Goal: Information Seeking & Learning: Learn about a topic

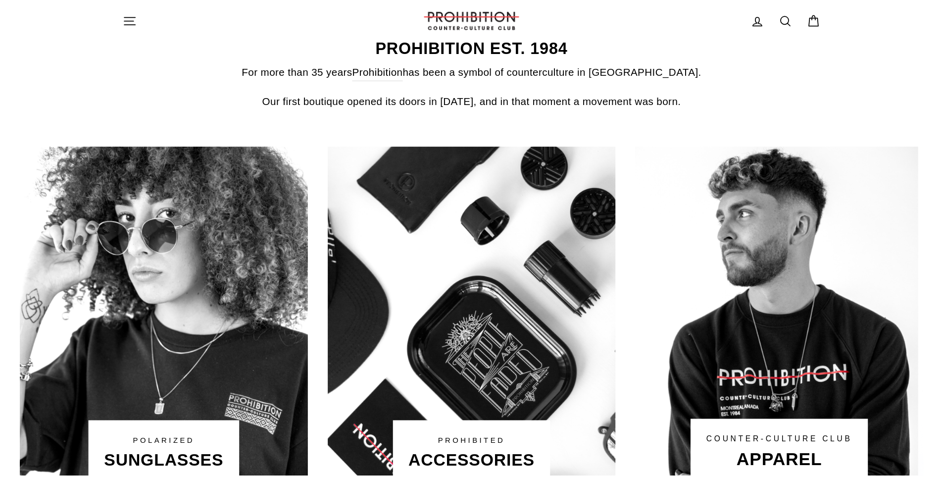
scroll to position [445, 0]
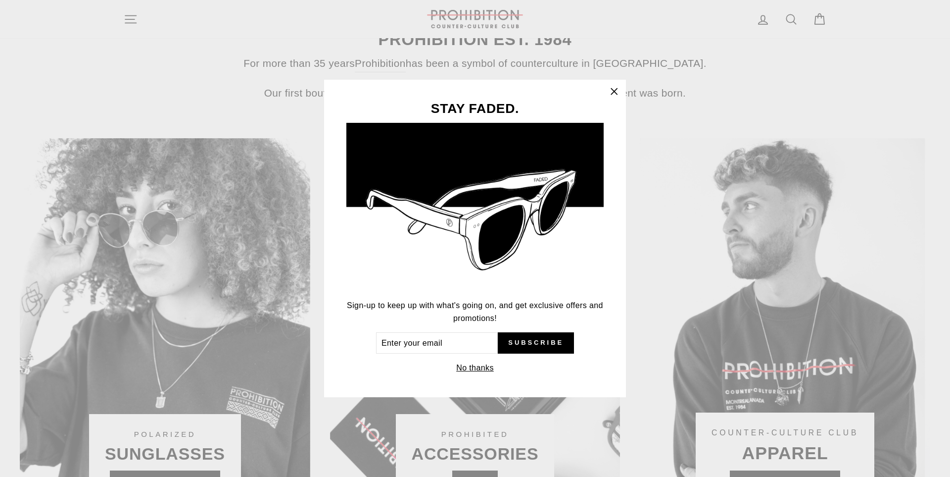
click at [615, 89] on icon "button" at bounding box center [614, 92] width 14 height 14
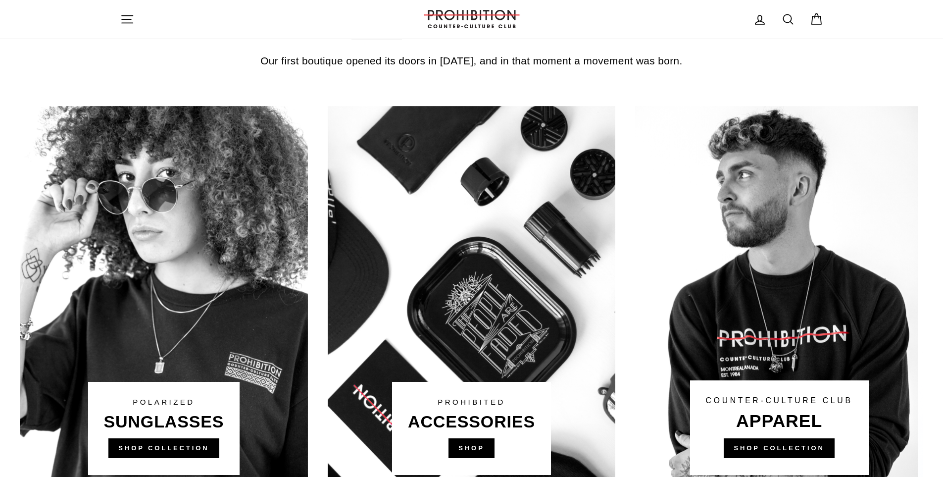
scroll to position [434, 0]
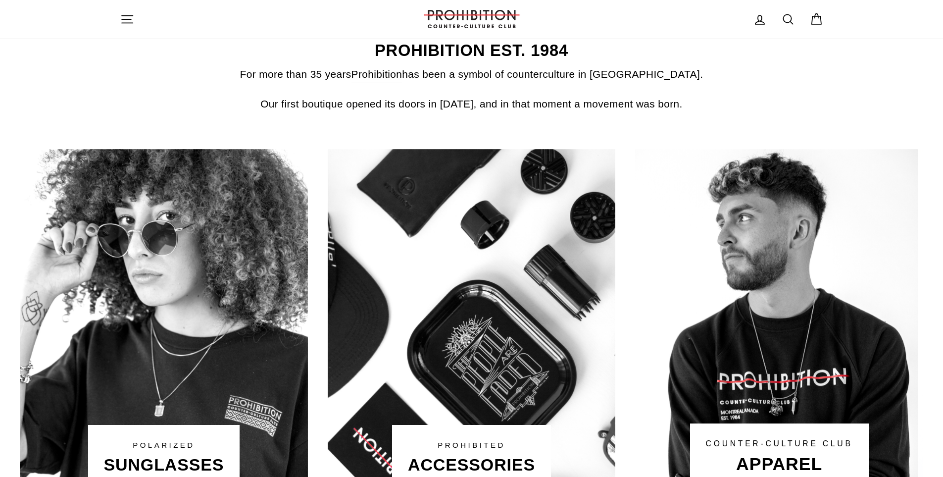
click at [453, 415] on link at bounding box center [472, 337] width 288 height 376
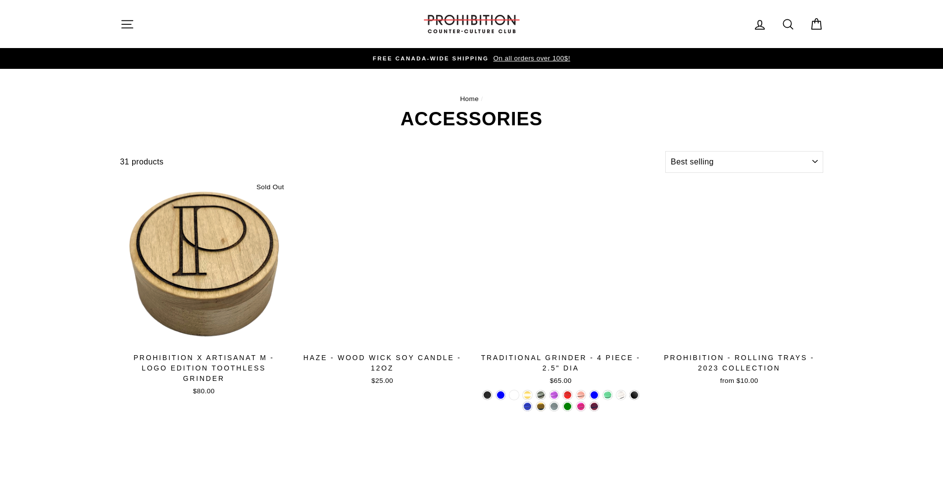
select select "best-selling"
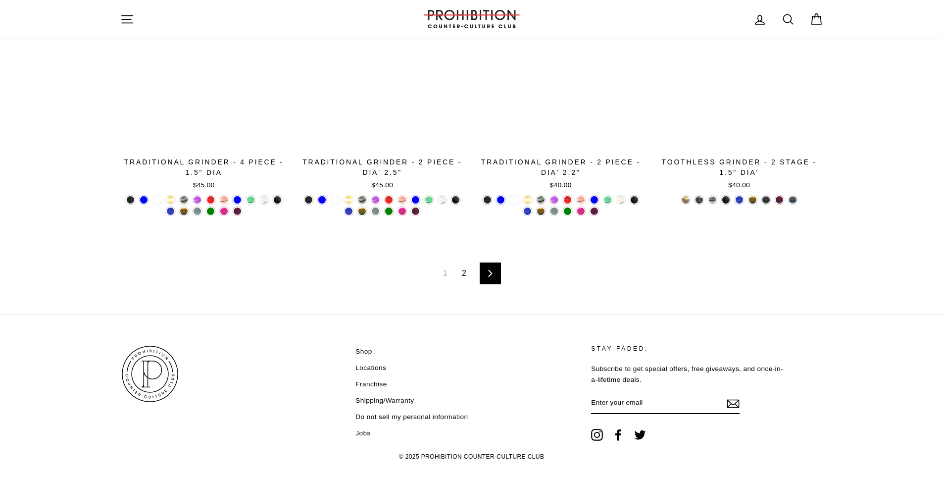
scroll to position [1640, 0]
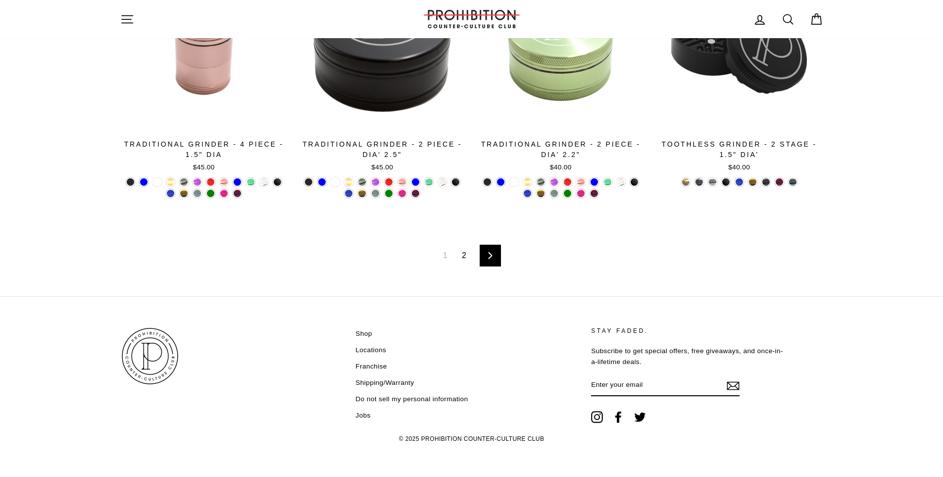
click at [489, 258] on icon at bounding box center [490, 255] width 4 height 7
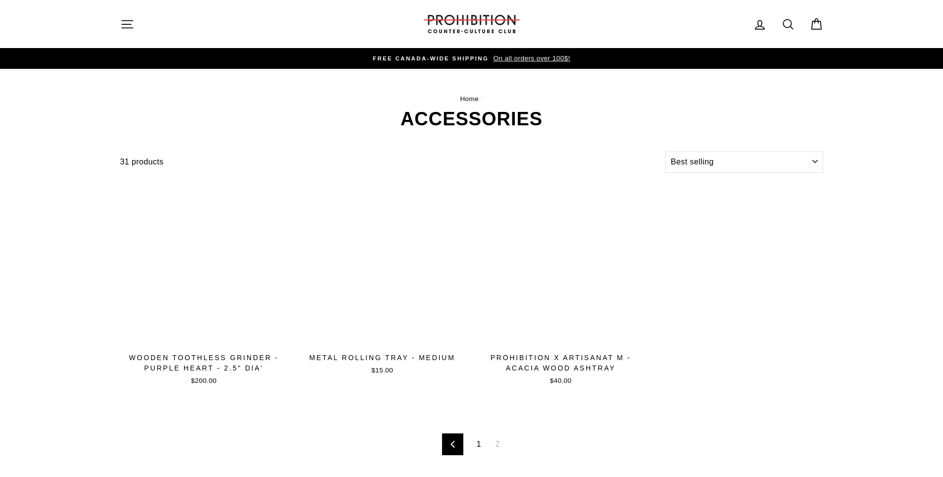
select select "best-selling"
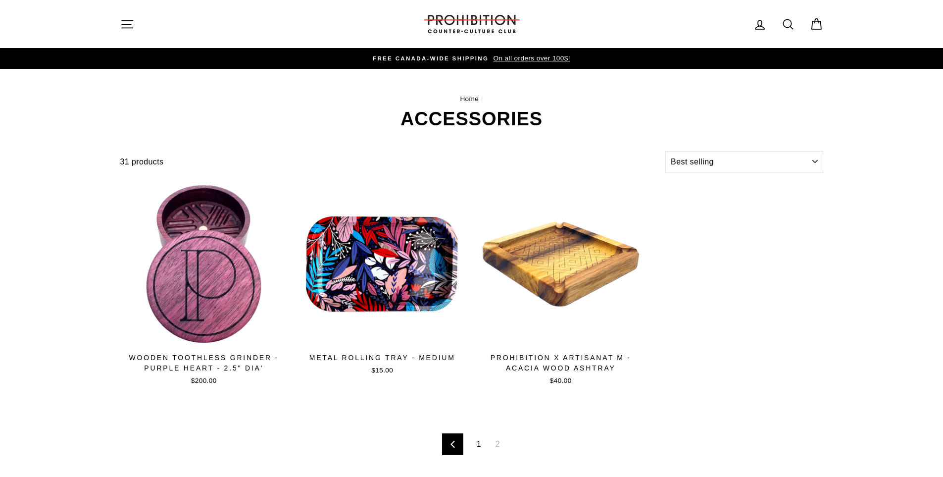
click at [785, 18] on icon at bounding box center [788, 24] width 14 height 14
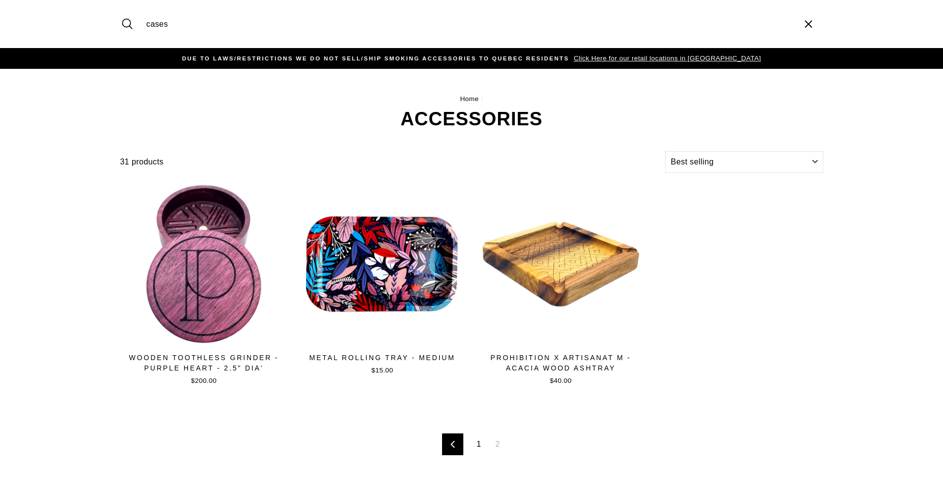
type input "cases"
click at [120, 7] on button "Search" at bounding box center [130, 23] width 21 height 33
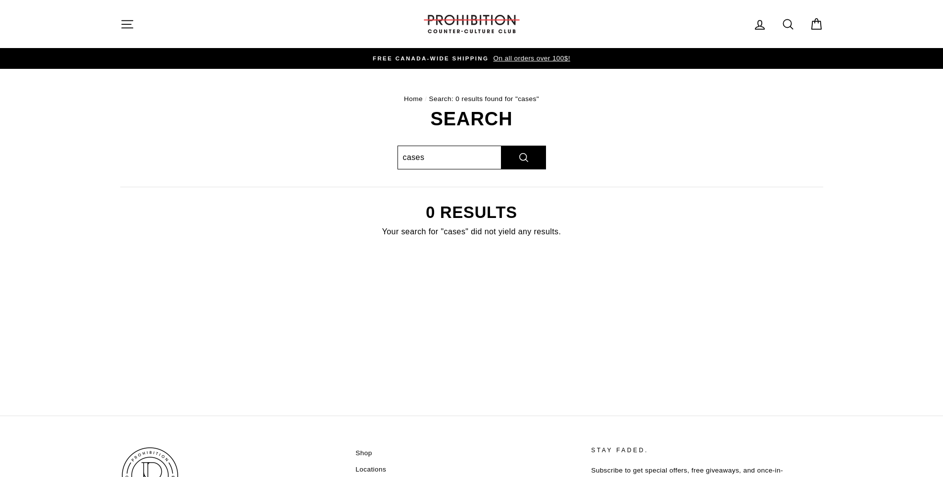
click at [434, 154] on input "cases" at bounding box center [449, 157] width 104 height 24
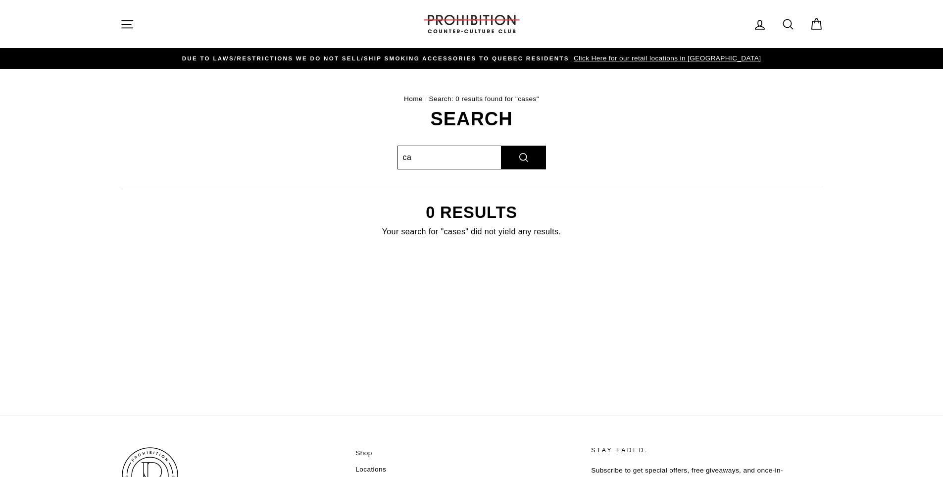
type input "c"
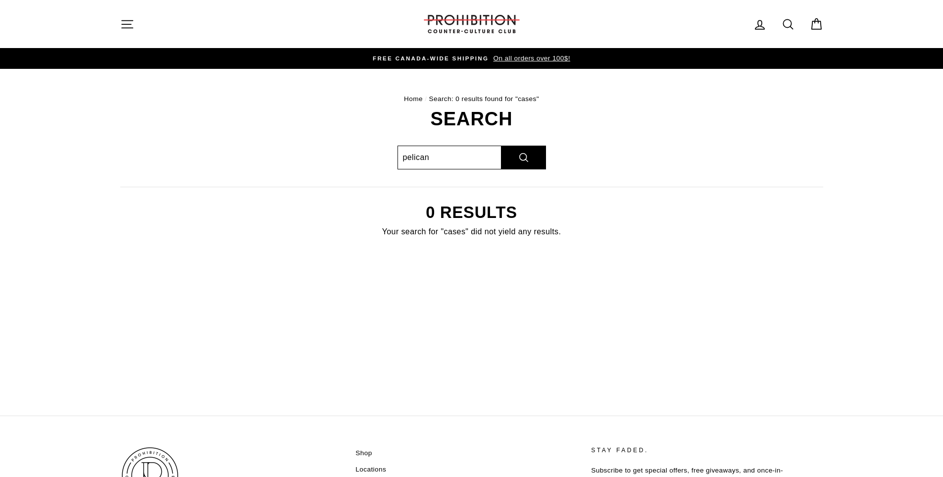
type input "pelican"
click at [501, 145] on button "Search" at bounding box center [523, 157] width 45 height 24
click at [525, 154] on button "Search" at bounding box center [523, 157] width 45 height 24
click at [434, 151] on input "pelican" at bounding box center [449, 157] width 104 height 24
type input "p"
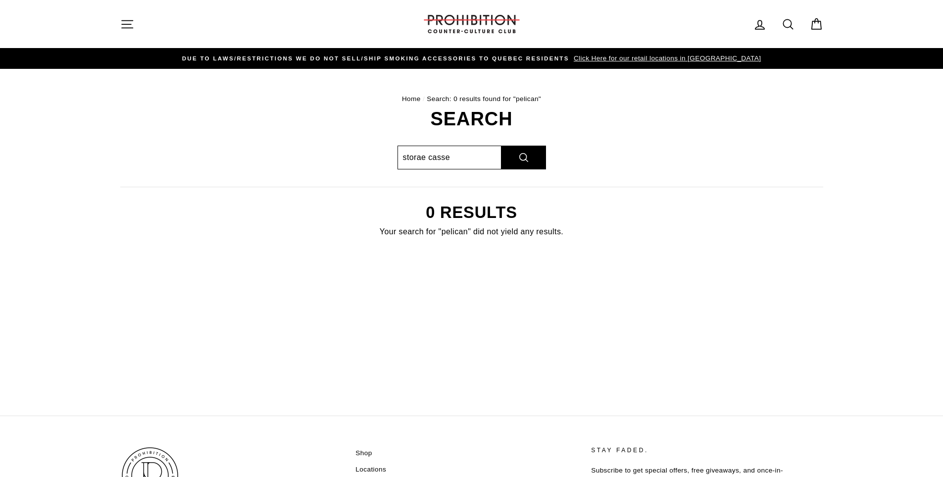
type input "storae casse"
click at [501, 145] on button "Search" at bounding box center [523, 157] width 45 height 24
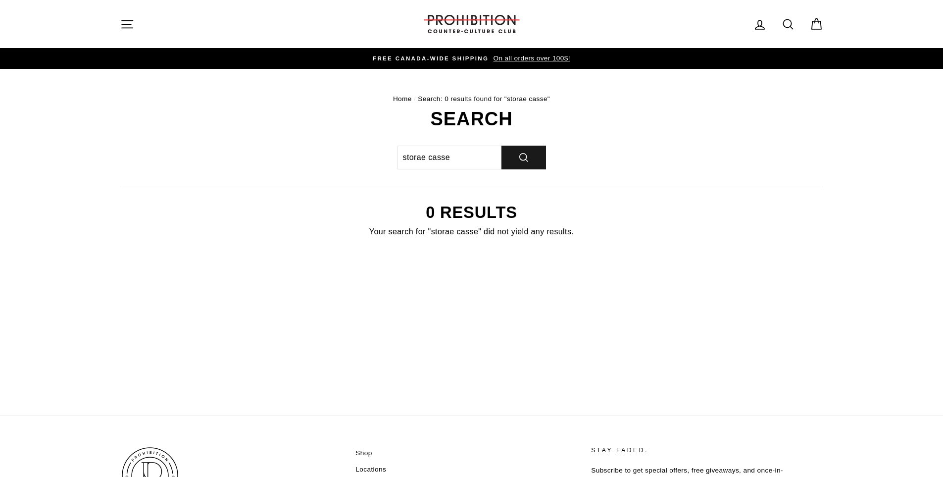
click at [520, 155] on button "Search" at bounding box center [523, 157] width 45 height 24
click at [461, 153] on input "storae casse" at bounding box center [449, 157] width 104 height 24
type input "s"
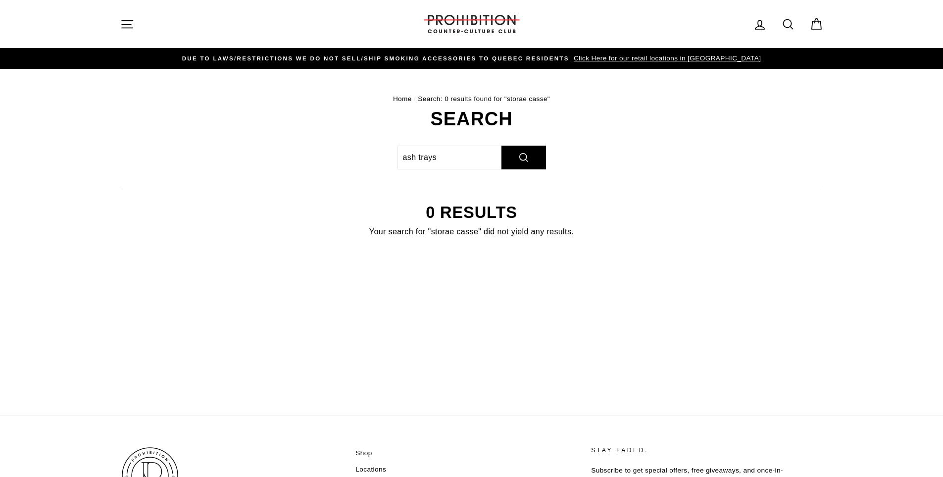
type input "ash trays"
click at [501, 145] on button "Search" at bounding box center [523, 157] width 45 height 24
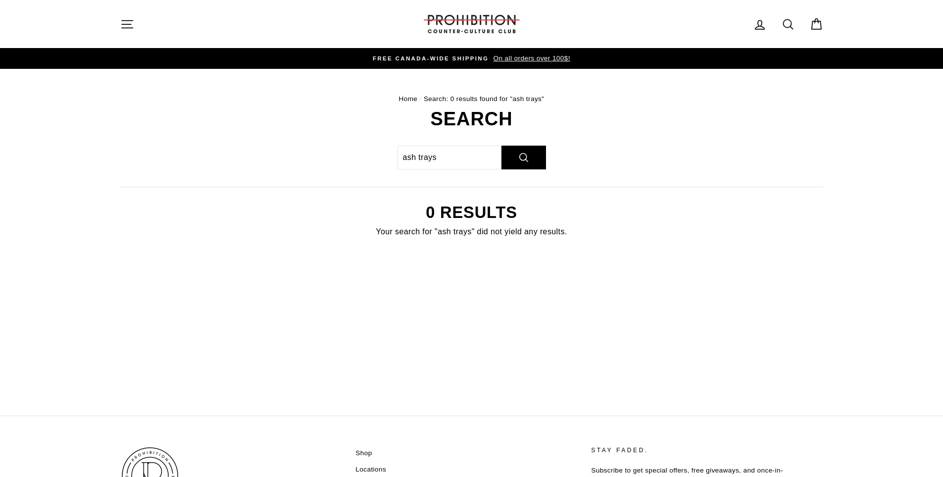
click at [444, 172] on div "Search ash trays Search 0 results Your search for "ash trays" did not yield any…" at bounding box center [466, 185] width 714 height 153
click at [449, 154] on input "ash trays" at bounding box center [449, 157] width 104 height 24
type input "a"
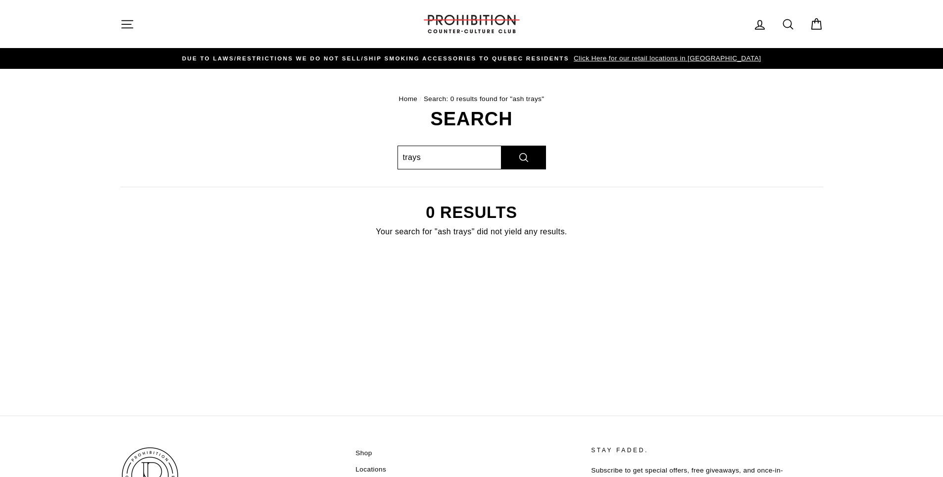
type input "trays"
click at [501, 145] on button "Search" at bounding box center [523, 157] width 45 height 24
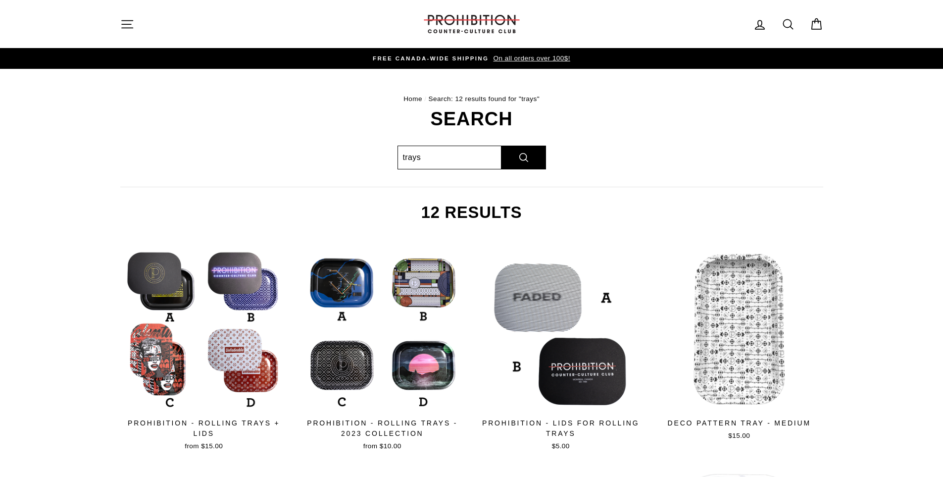
click at [448, 160] on input "trays" at bounding box center [449, 157] width 104 height 24
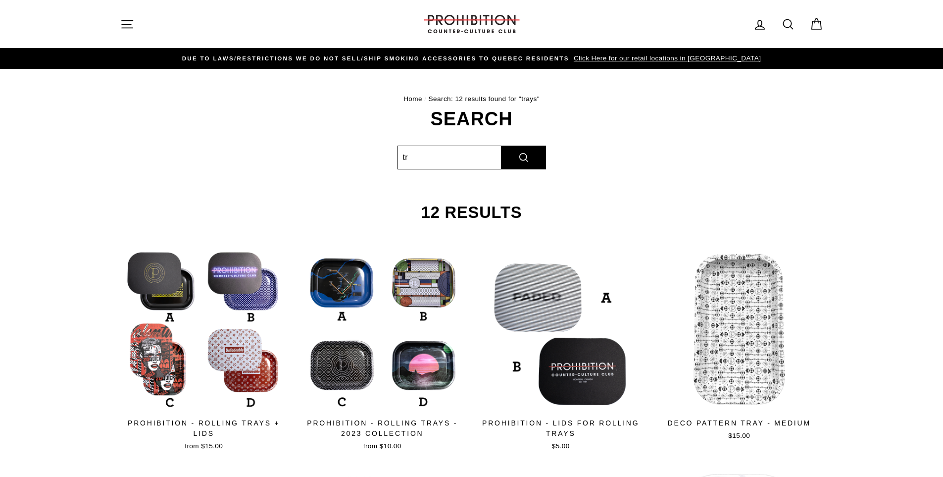
type input "t"
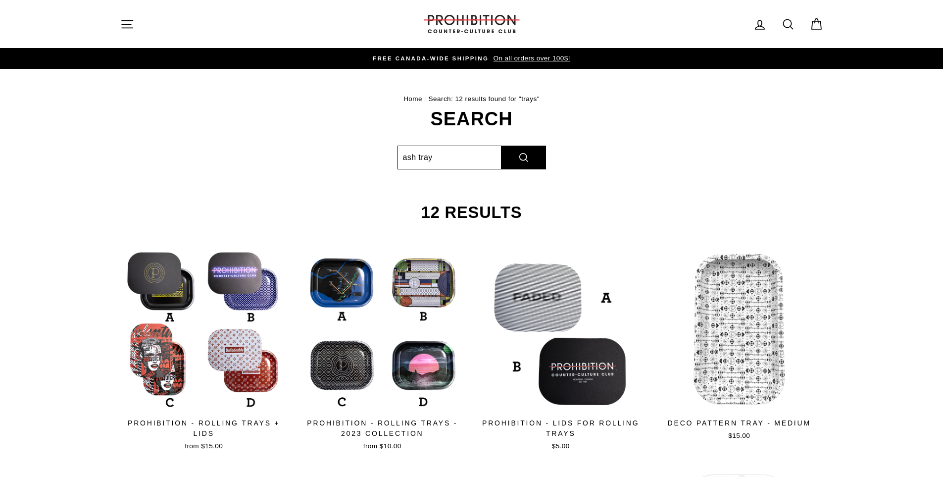
type input "ash tray"
click at [501, 145] on button "Search" at bounding box center [523, 157] width 45 height 24
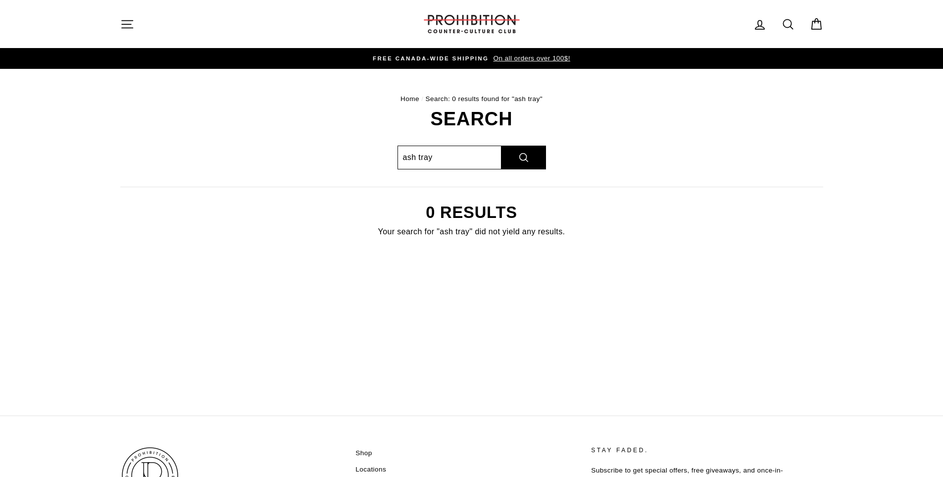
click at [460, 150] on input "ash tray" at bounding box center [449, 157] width 104 height 24
type input "a"
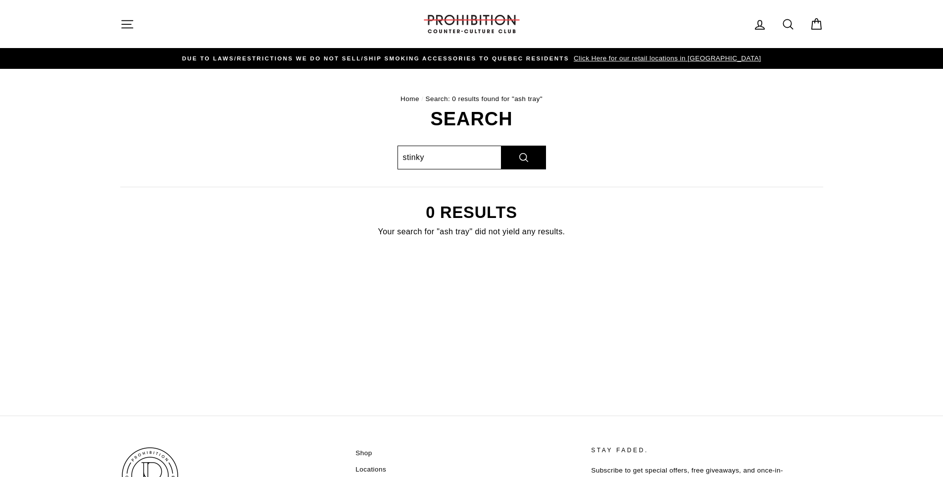
type input "stinky"
click at [501, 145] on button "Search" at bounding box center [523, 157] width 45 height 24
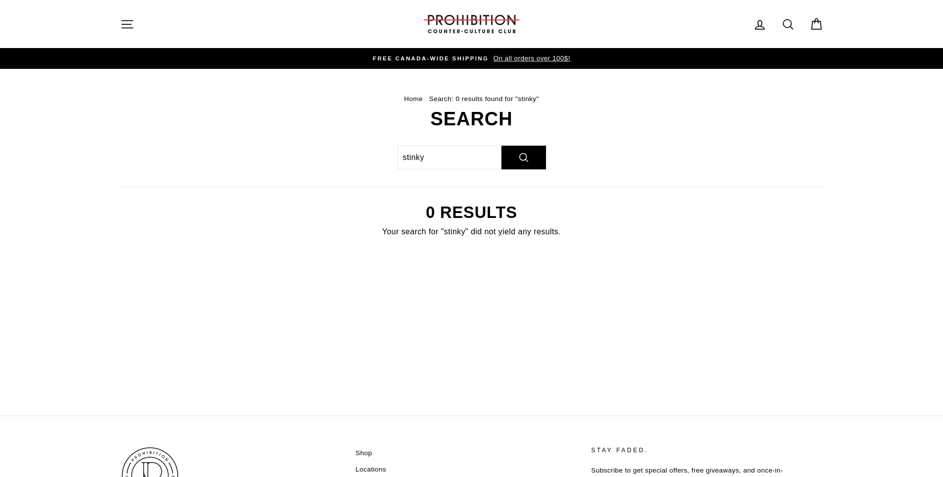
click at [550, 158] on div "Search stinky Search 0 results Your search for "stinky" did not yield any resul…" at bounding box center [466, 185] width 714 height 153
click at [521, 159] on button "Search" at bounding box center [523, 157] width 45 height 24
click at [788, 25] on icon at bounding box center [788, 24] width 14 height 14
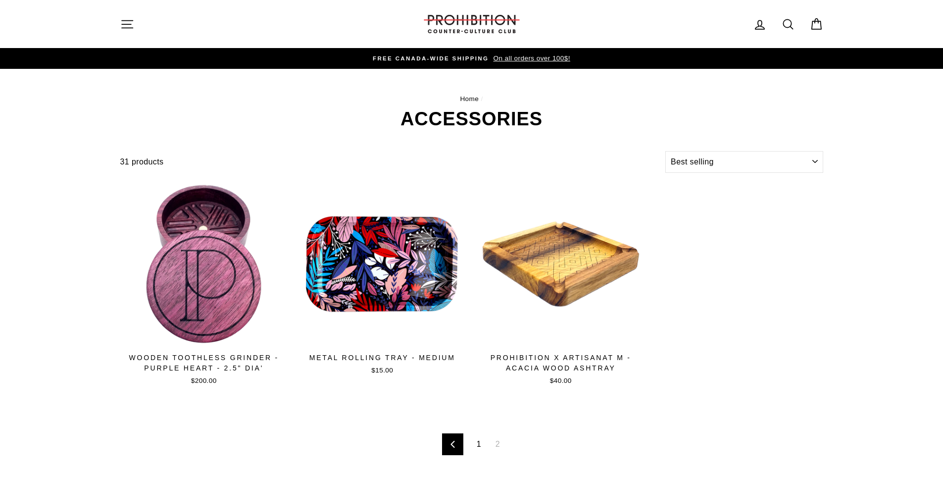
select select "best-selling"
click at [812, 158] on select "Sort Featured Best selling Alphabetically, A-Z Alphabetically, Z-A Price, low t…" at bounding box center [743, 162] width 157 height 22
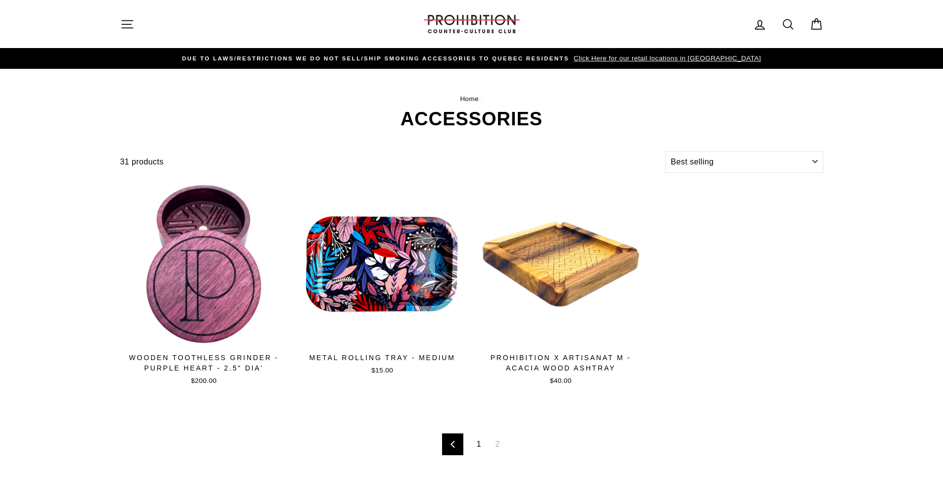
click at [720, 384] on div "Quick view WOODEN TOOTHLESS GRINDER - PURPLE HEART - 2.5" DIA' $200.00 Quick vi…" at bounding box center [466, 292] width 714 height 224
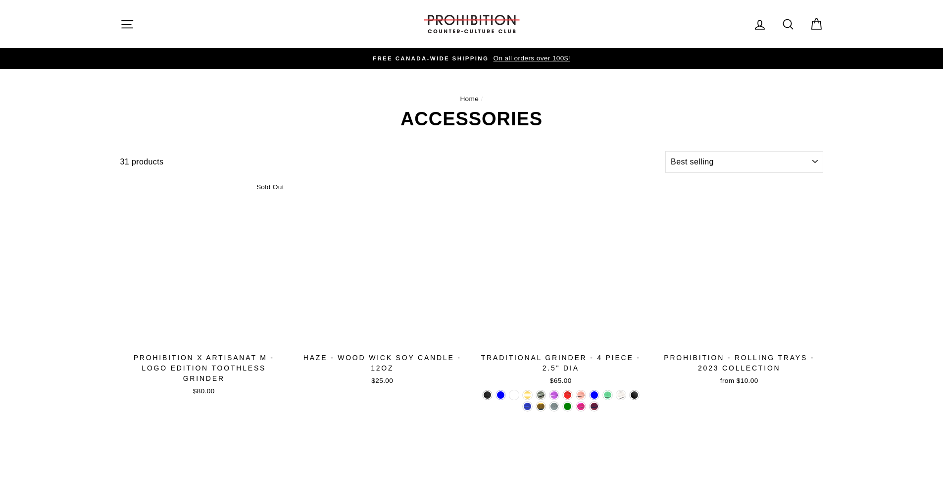
select select "best-selling"
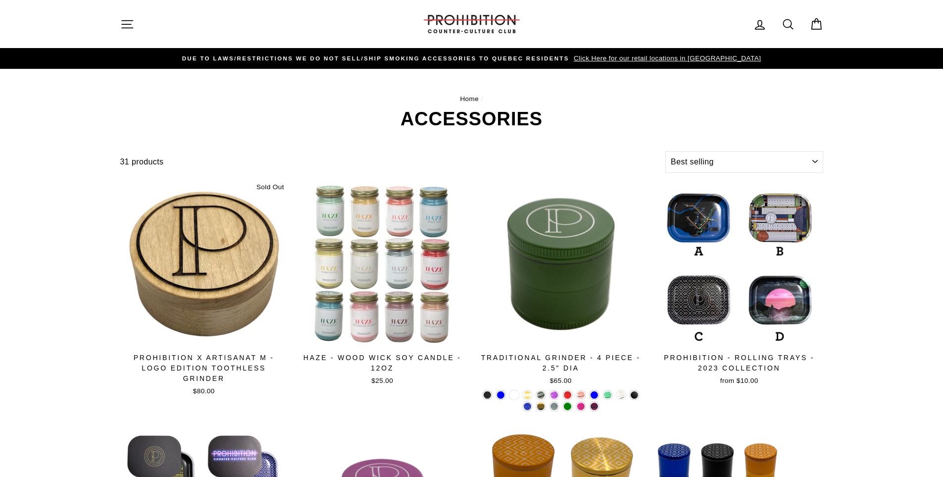
click at [133, 25] on icon "button" at bounding box center [127, 24] width 14 height 14
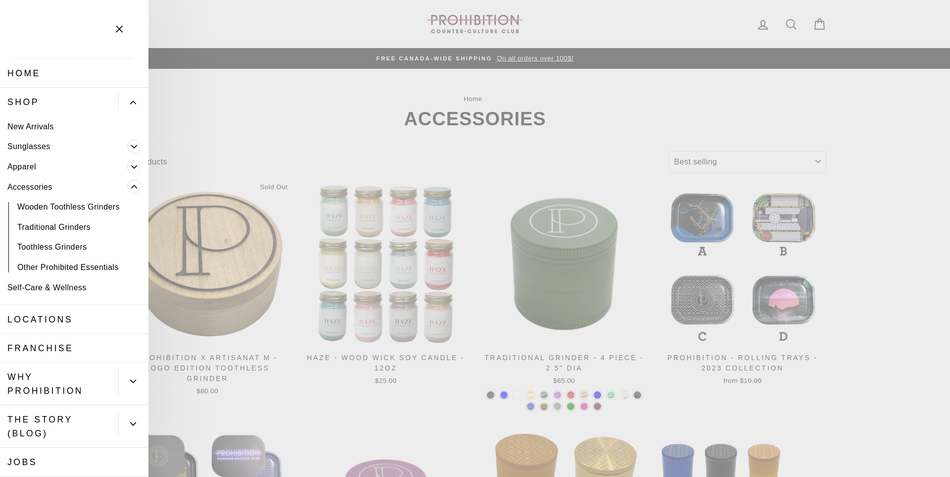
click at [131, 165] on icon "Primary" at bounding box center [134, 167] width 6 height 6
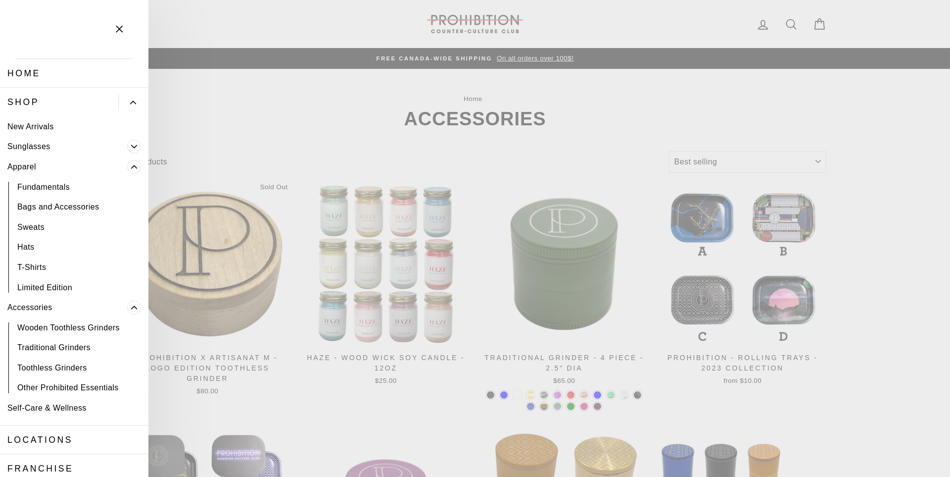
click at [47, 127] on link "New Arrivals" at bounding box center [74, 126] width 148 height 20
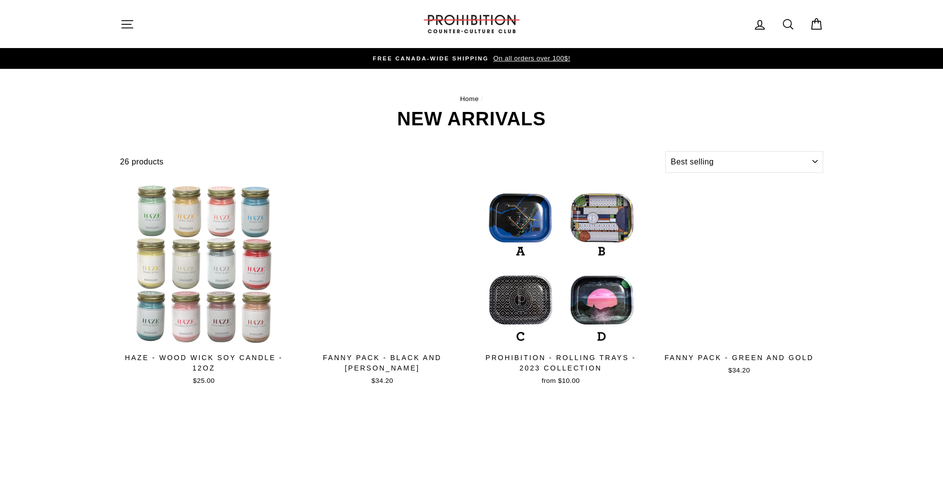
select select "best-selling"
